Goal: Browse casually: Explore the website without a specific task or goal

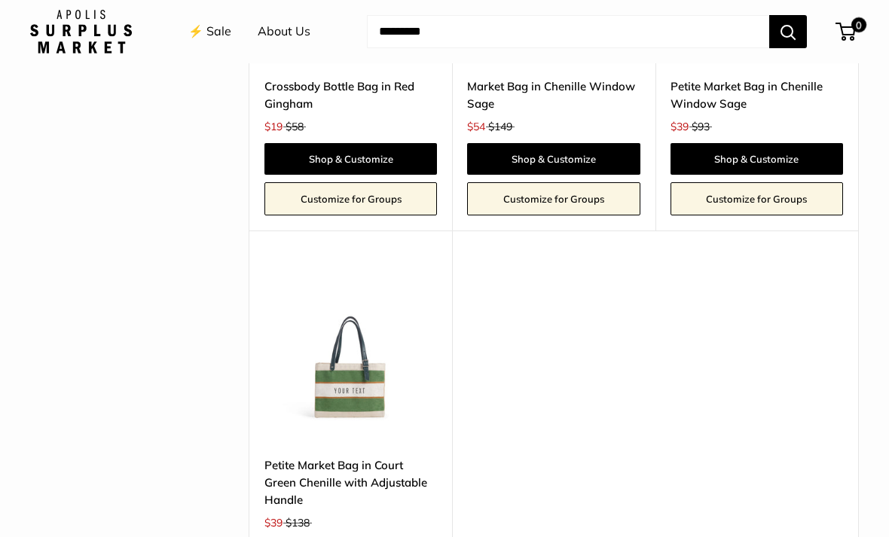
scroll to position [3259, 0]
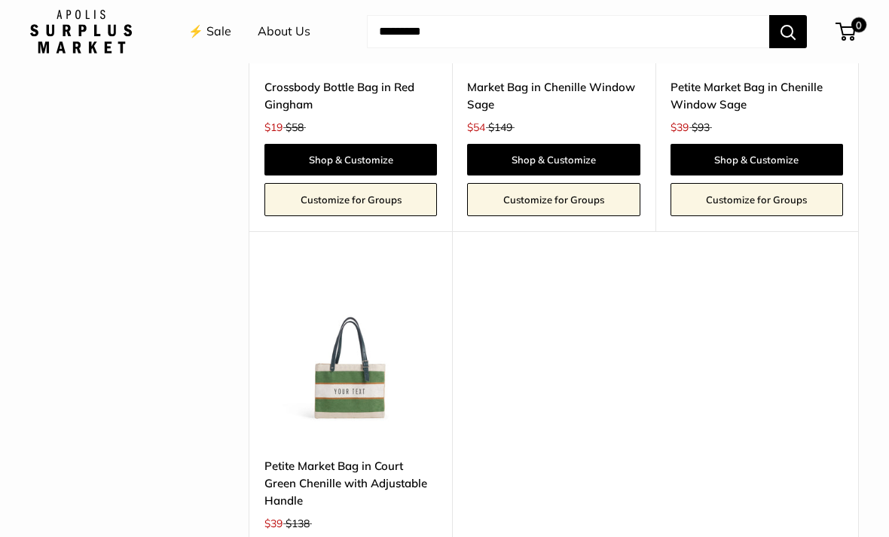
click at [325, 322] on img at bounding box center [350, 355] width 173 height 173
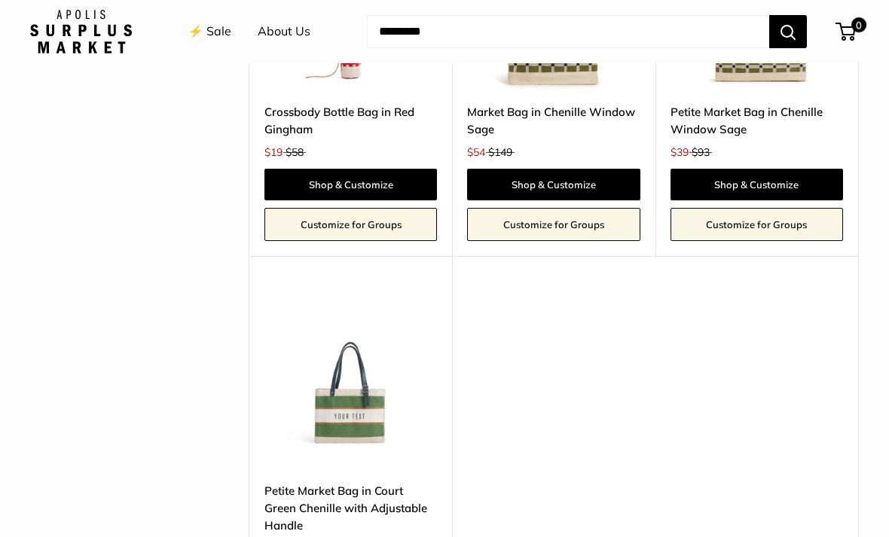
scroll to position [3235, 0]
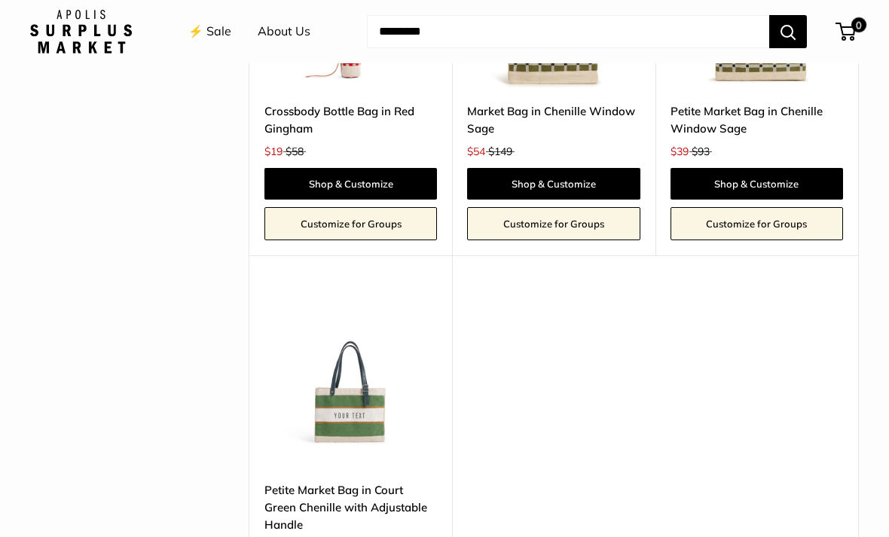
click at [202, 32] on link "⚡️ Sale" at bounding box center [209, 31] width 43 height 23
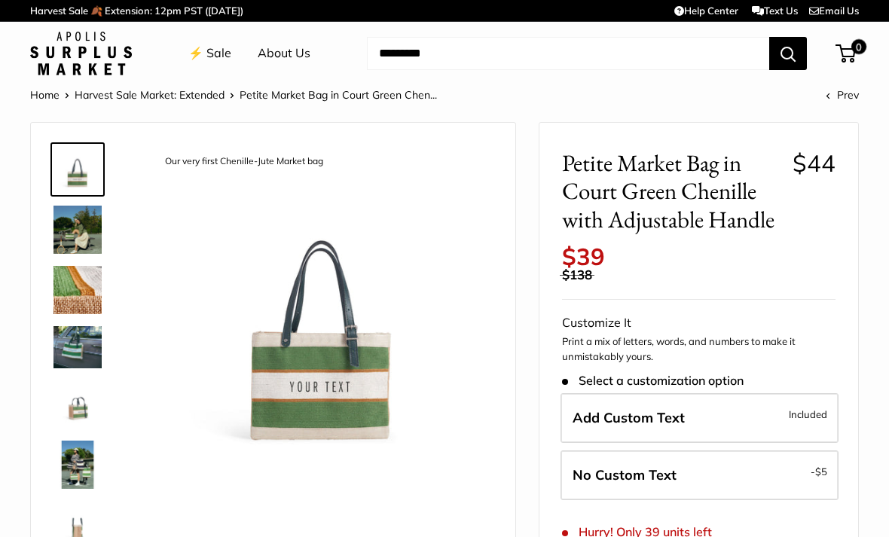
click at [65, 231] on img at bounding box center [78, 230] width 48 height 48
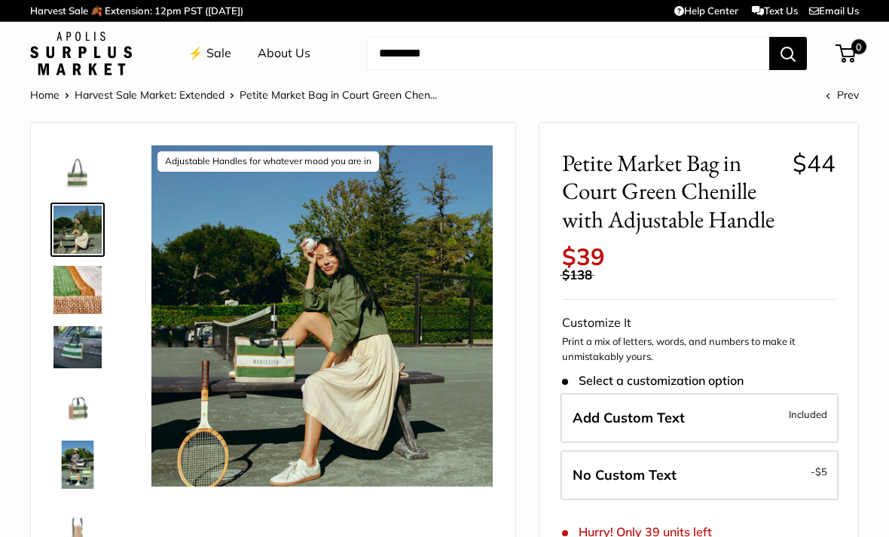
click at [69, 274] on img at bounding box center [78, 290] width 48 height 48
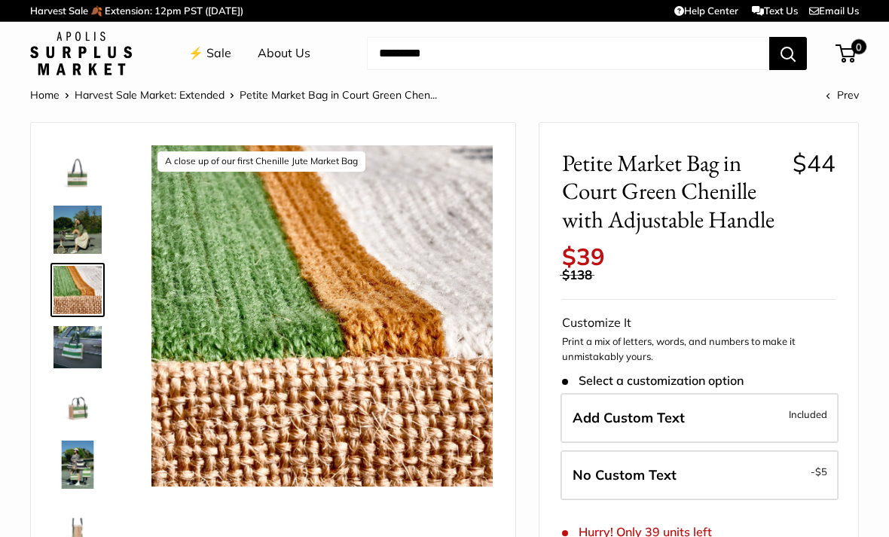
click at [66, 341] on img at bounding box center [78, 346] width 48 height 41
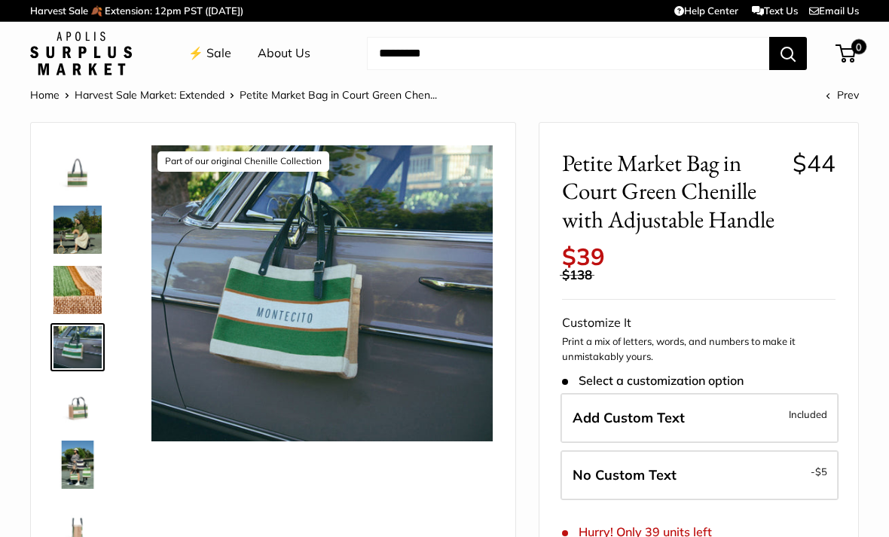
click at [66, 400] on img at bounding box center [78, 405] width 48 height 48
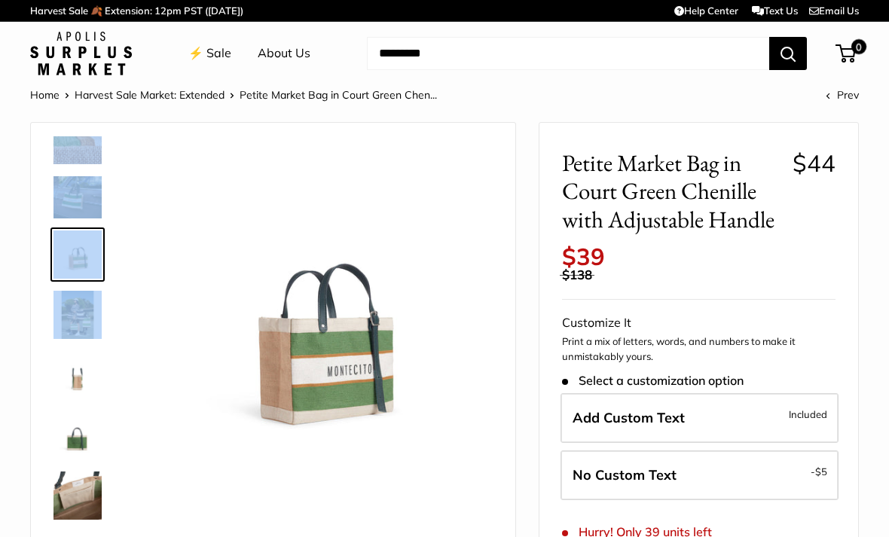
scroll to position [150, 0]
click at [66, 375] on img at bounding box center [78, 375] width 48 height 48
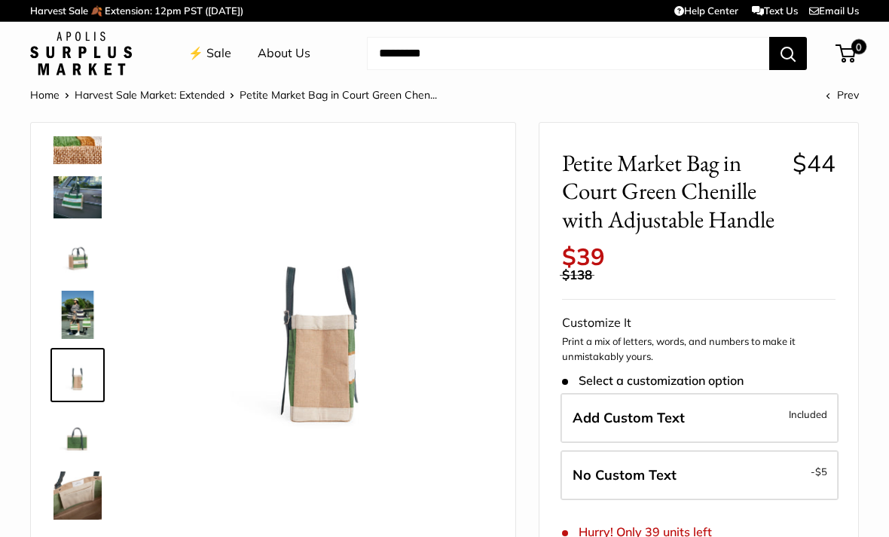
click at [66, 436] on img at bounding box center [78, 435] width 48 height 48
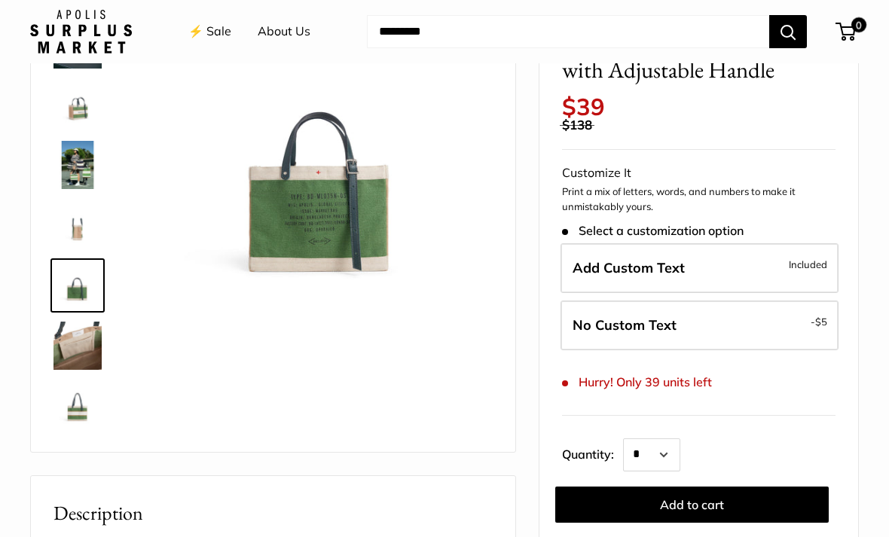
click at [78, 355] on img at bounding box center [78, 346] width 48 height 48
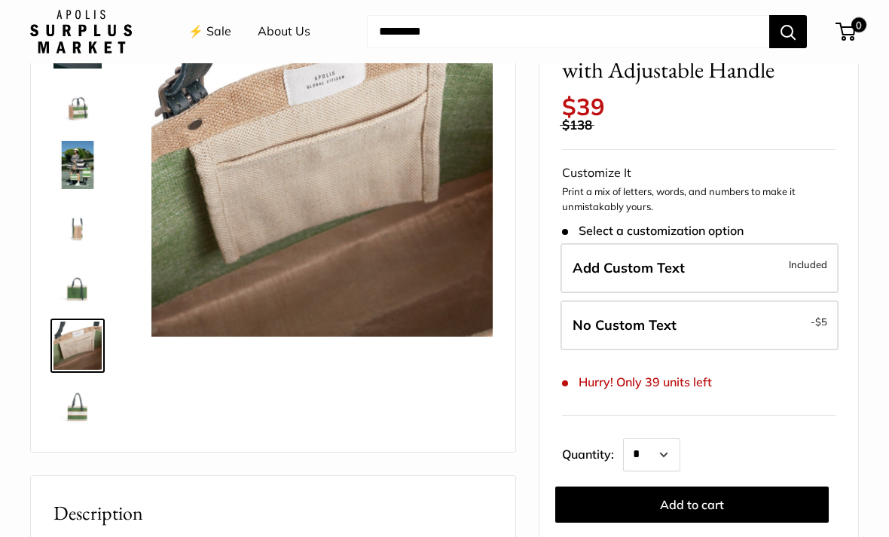
click at [65, 401] on img at bounding box center [78, 406] width 48 height 48
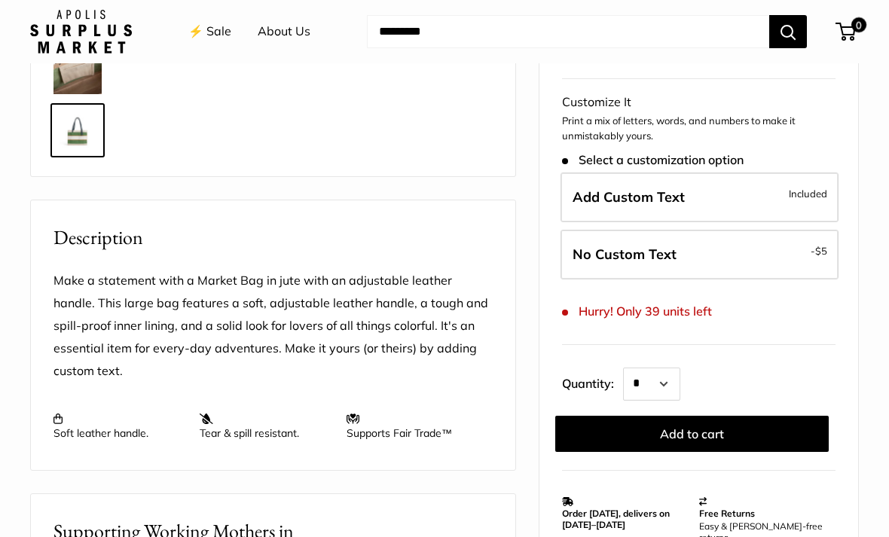
scroll to position [0, 0]
